Goal: Obtain resource: Download file/media

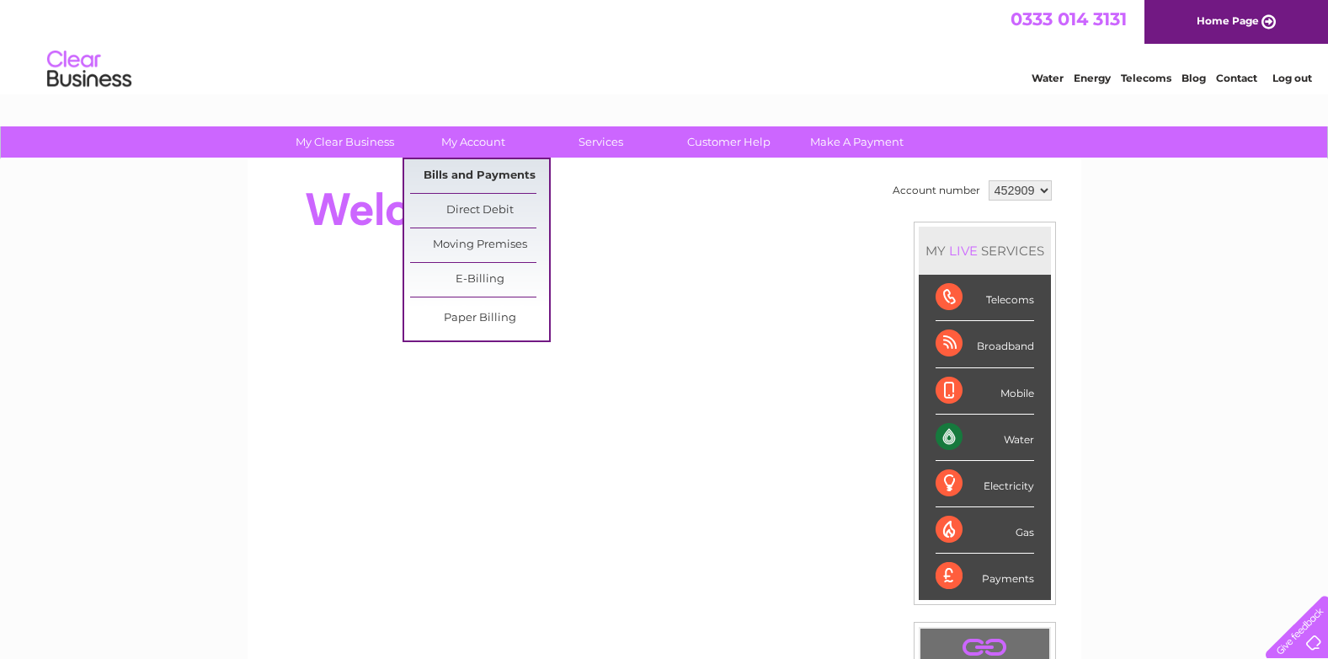
click at [481, 169] on link "Bills and Payments" at bounding box center [479, 176] width 139 height 34
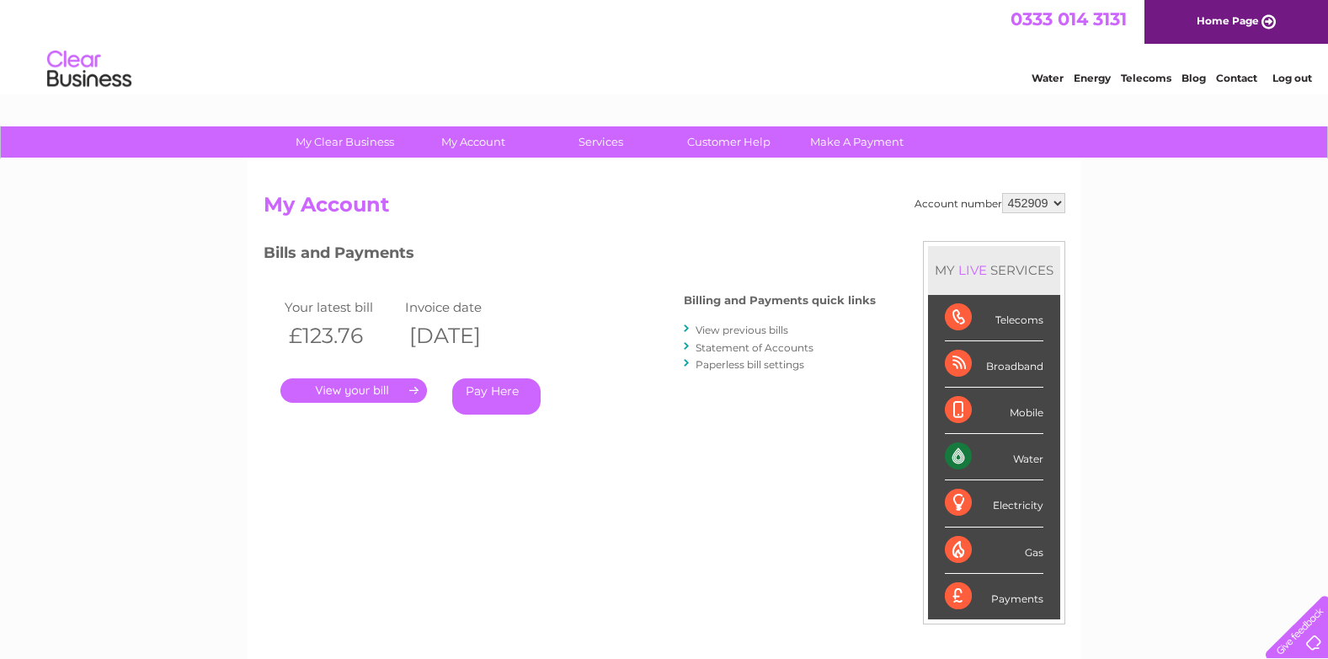
click at [754, 331] on link "View previous bills" at bounding box center [742, 329] width 93 height 13
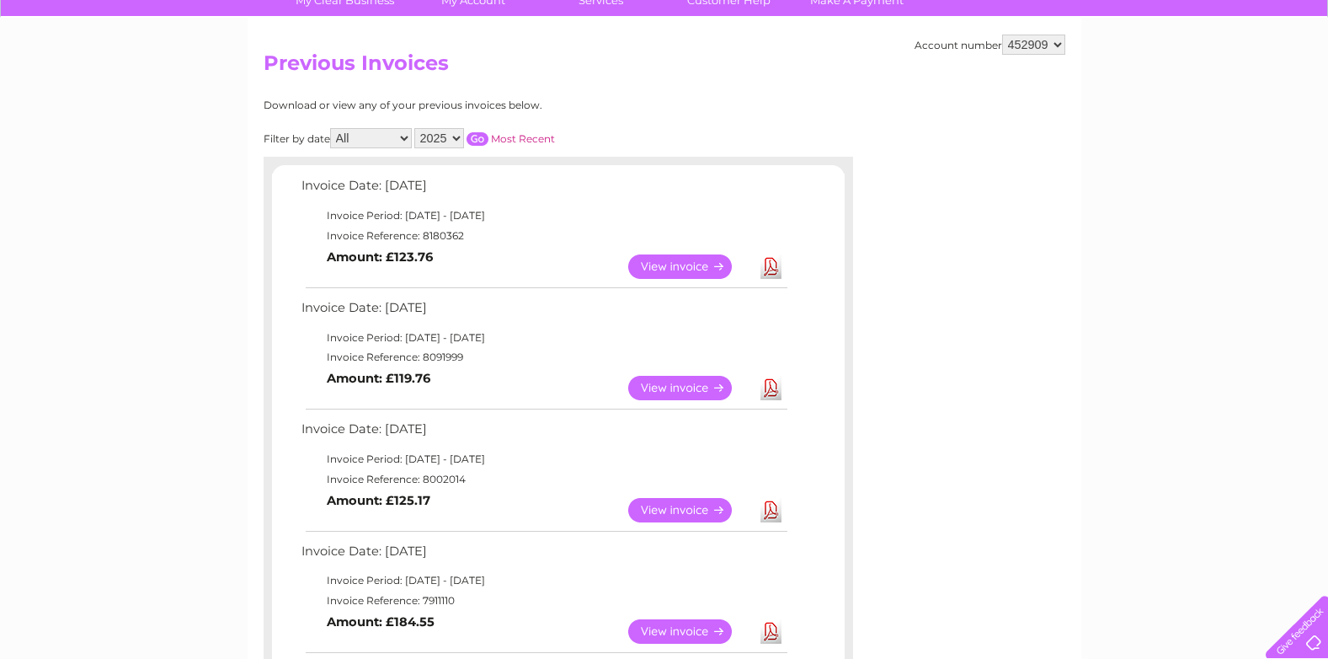
scroll to position [168, 0]
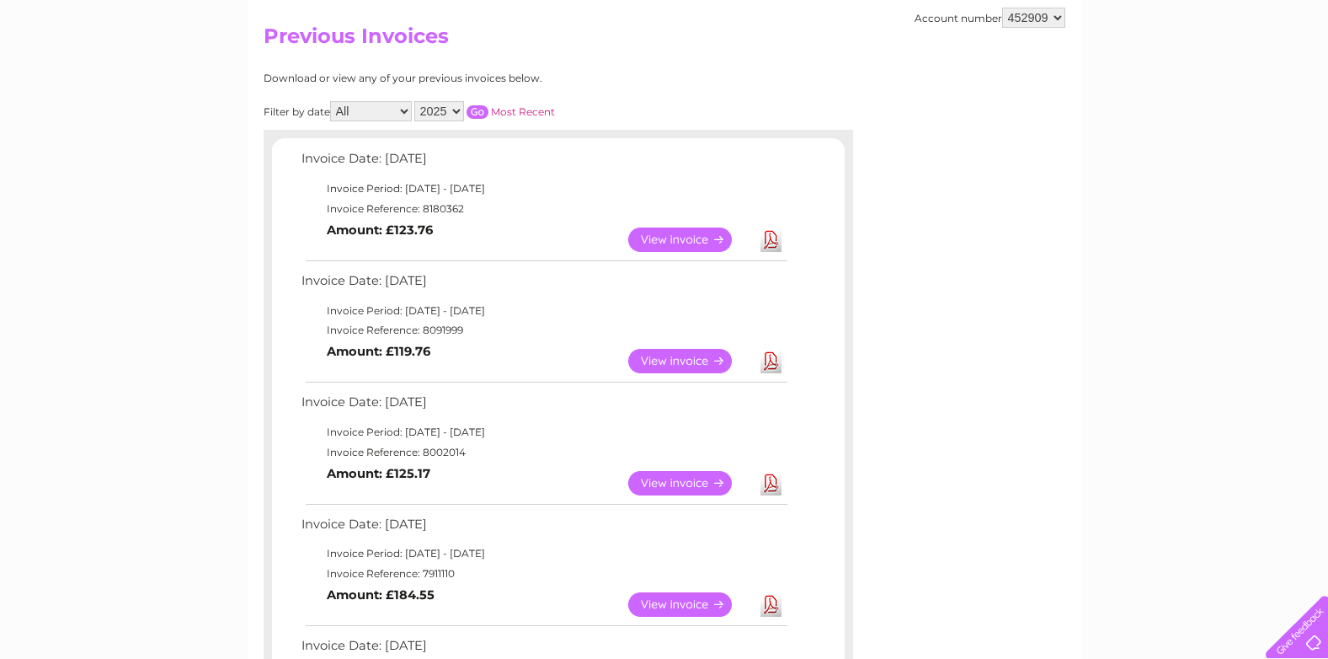
click at [695, 483] on link "View" at bounding box center [690, 483] width 124 height 24
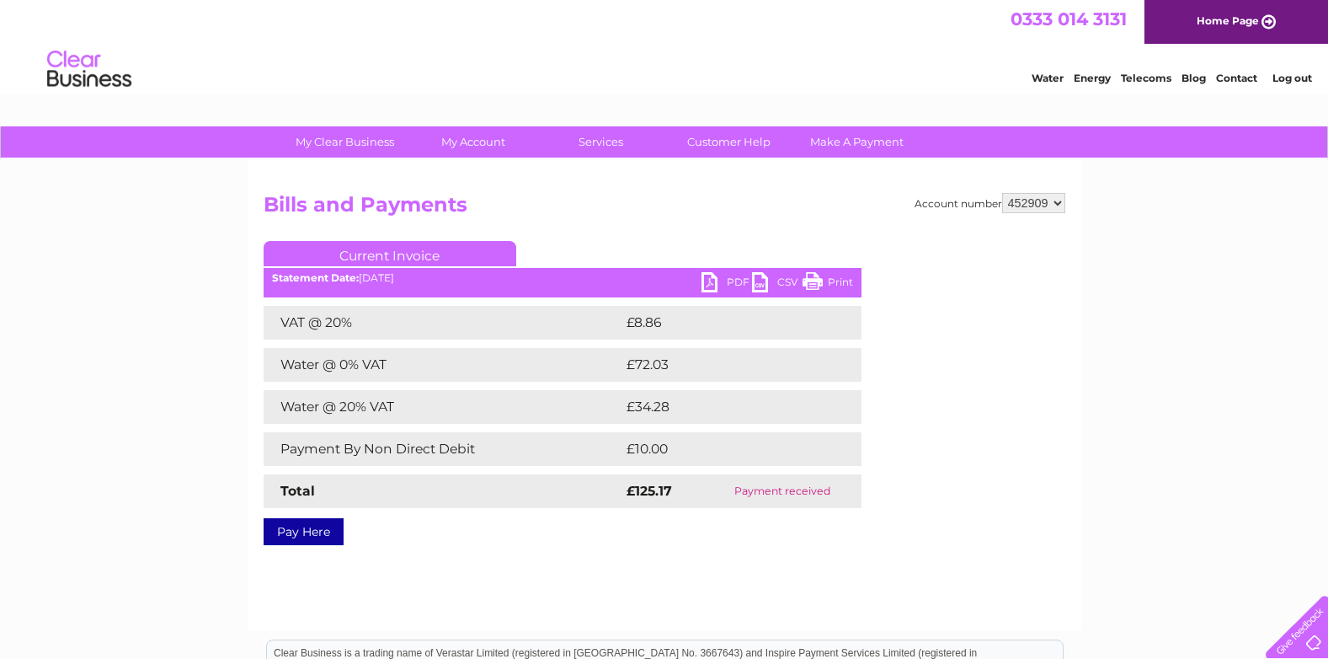
click at [739, 277] on link "PDF" at bounding box center [727, 284] width 51 height 24
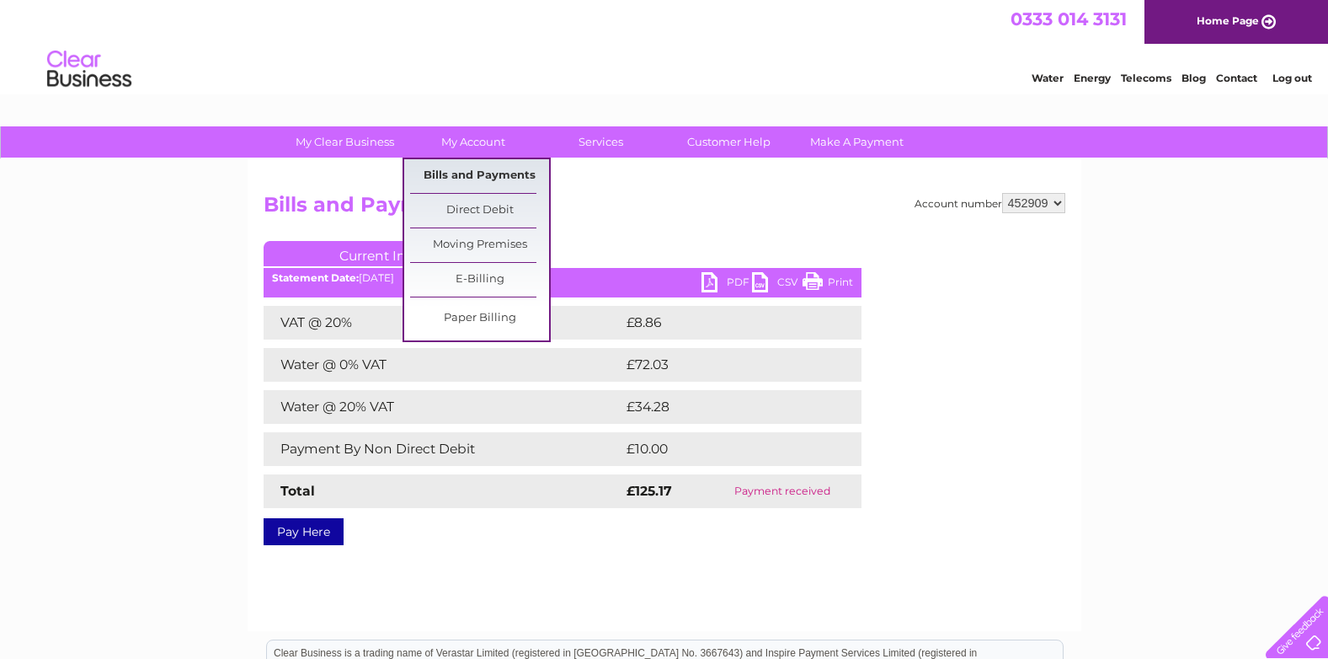
click at [462, 174] on link "Bills and Payments" at bounding box center [479, 176] width 139 height 34
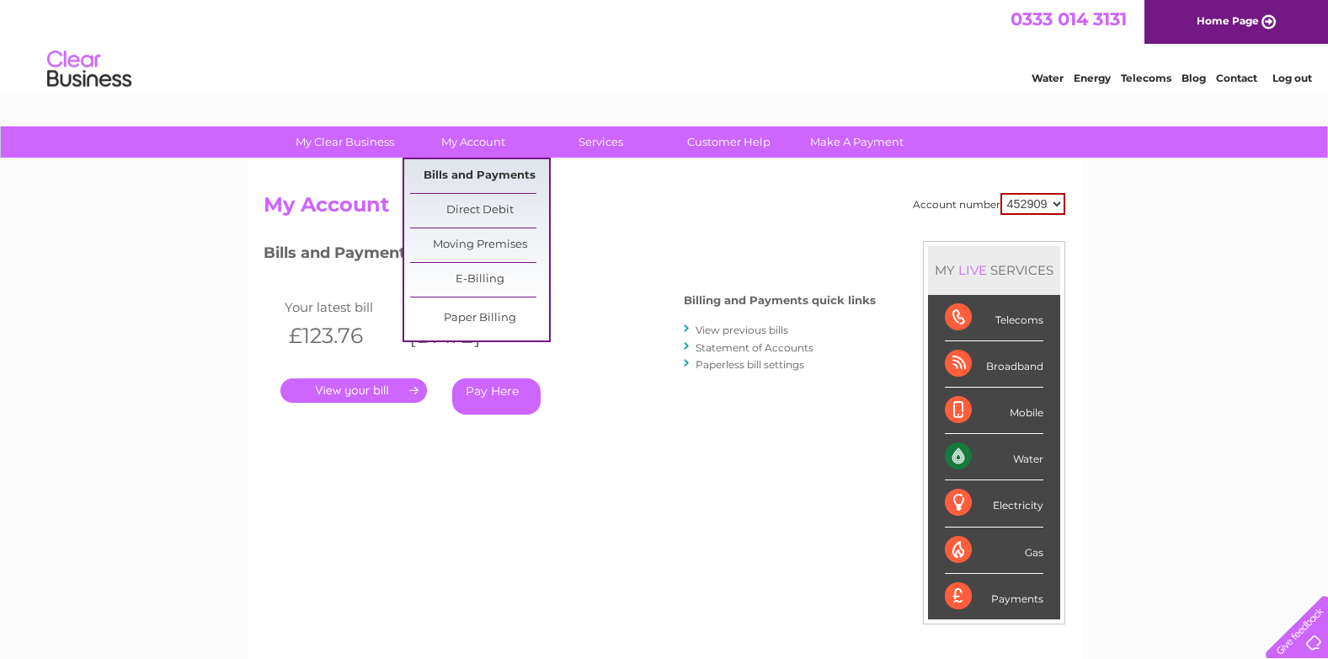
click at [471, 174] on link "Bills and Payments" at bounding box center [479, 176] width 139 height 34
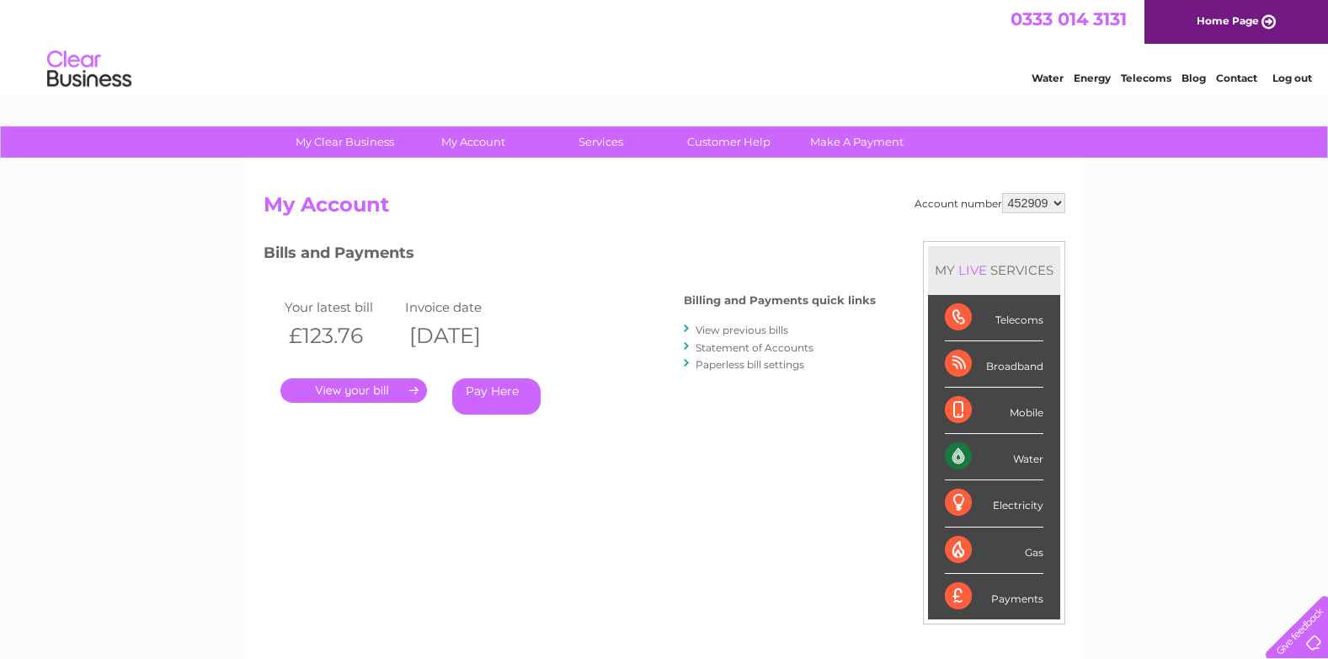
click at [750, 330] on link "View previous bills" at bounding box center [742, 329] width 93 height 13
